Goal: Task Accomplishment & Management: Use online tool/utility

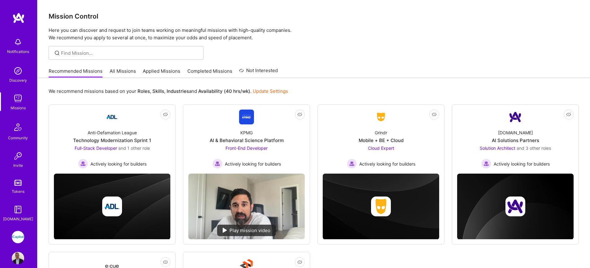
click at [17, 101] on img at bounding box center [18, 98] width 12 height 12
click at [116, 75] on link "All Missions" at bounding box center [123, 73] width 26 height 10
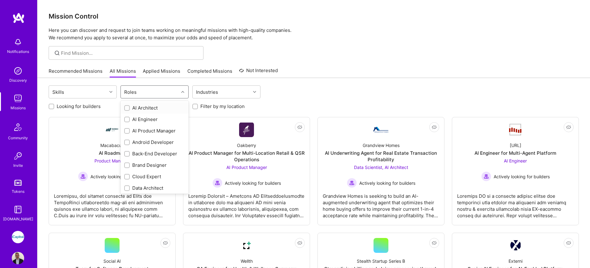
click at [146, 93] on div "Roles" at bounding box center [150, 92] width 58 height 12
click at [152, 142] on div "QA Engineer" at bounding box center [154, 141] width 61 height 7
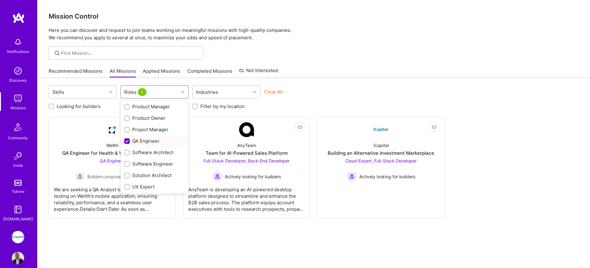
click at [154, 143] on div "QA Engineer" at bounding box center [154, 141] width 61 height 7
checkbox input "false"
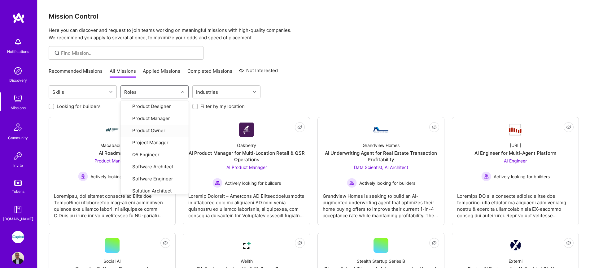
click at [315, 88] on div "Skills option QA Engineer, deselected. option Product Owner focused, 21 of 27. …" at bounding box center [314, 93] width 531 height 15
